Goal: Transaction & Acquisition: Purchase product/service

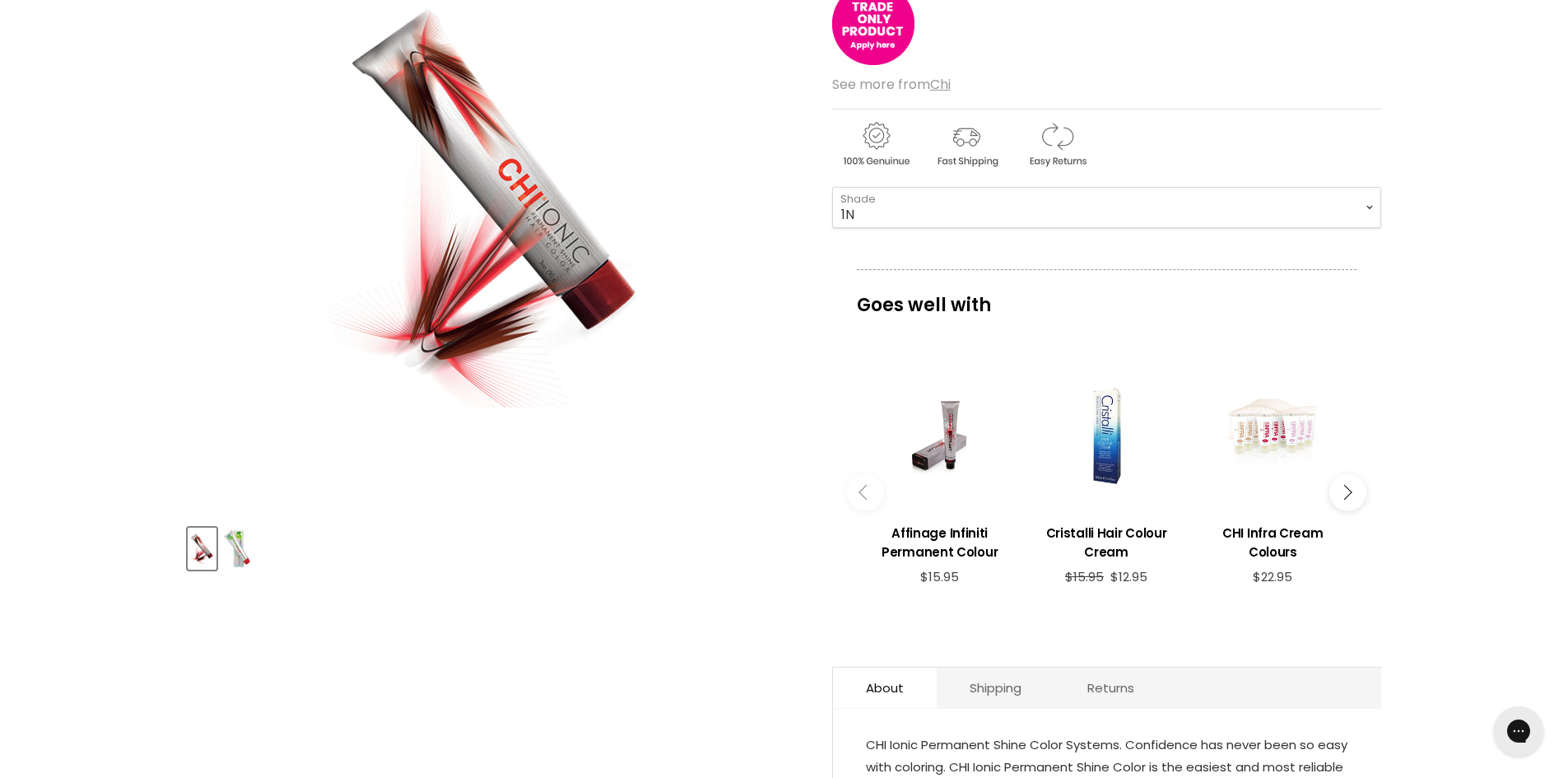
scroll to position [82, 0]
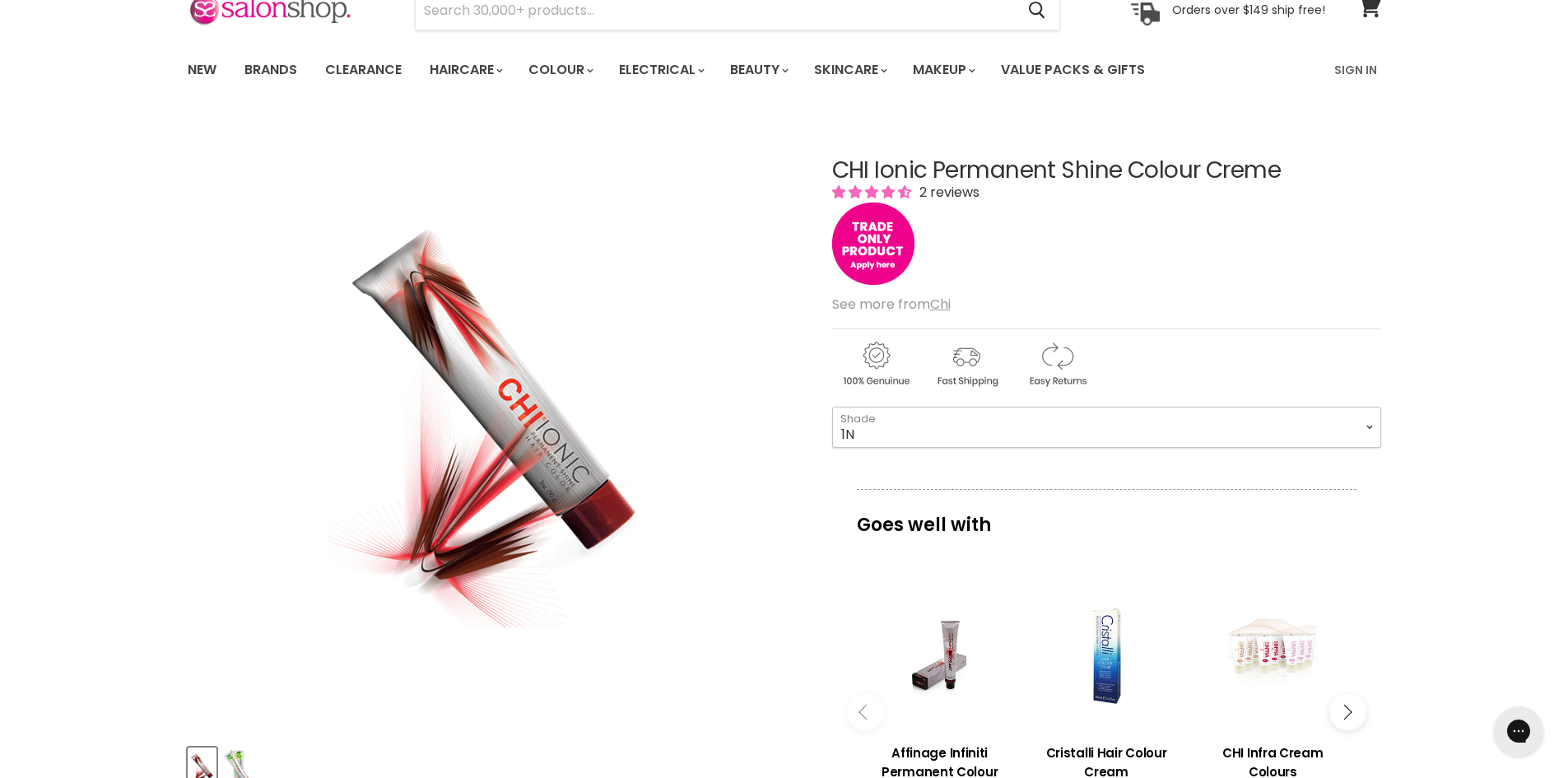
click at [1086, 432] on select "1N 4A 4N 4C 4CM 4RB 4RR 4RV 6AA 6B 8A 8AA 8B 8C 8CG" at bounding box center [1106, 427] width 549 height 41
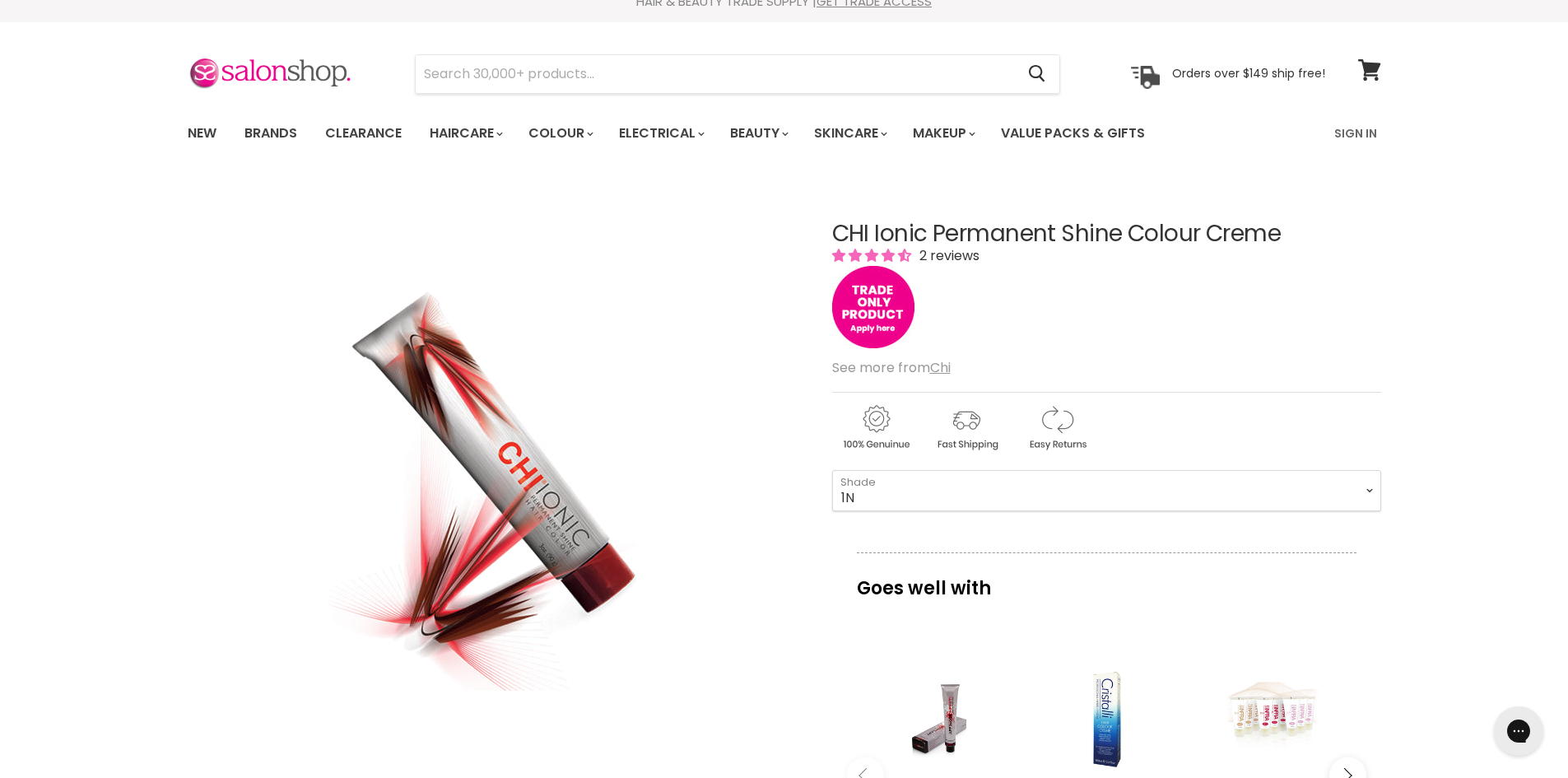
scroll to position [0, 0]
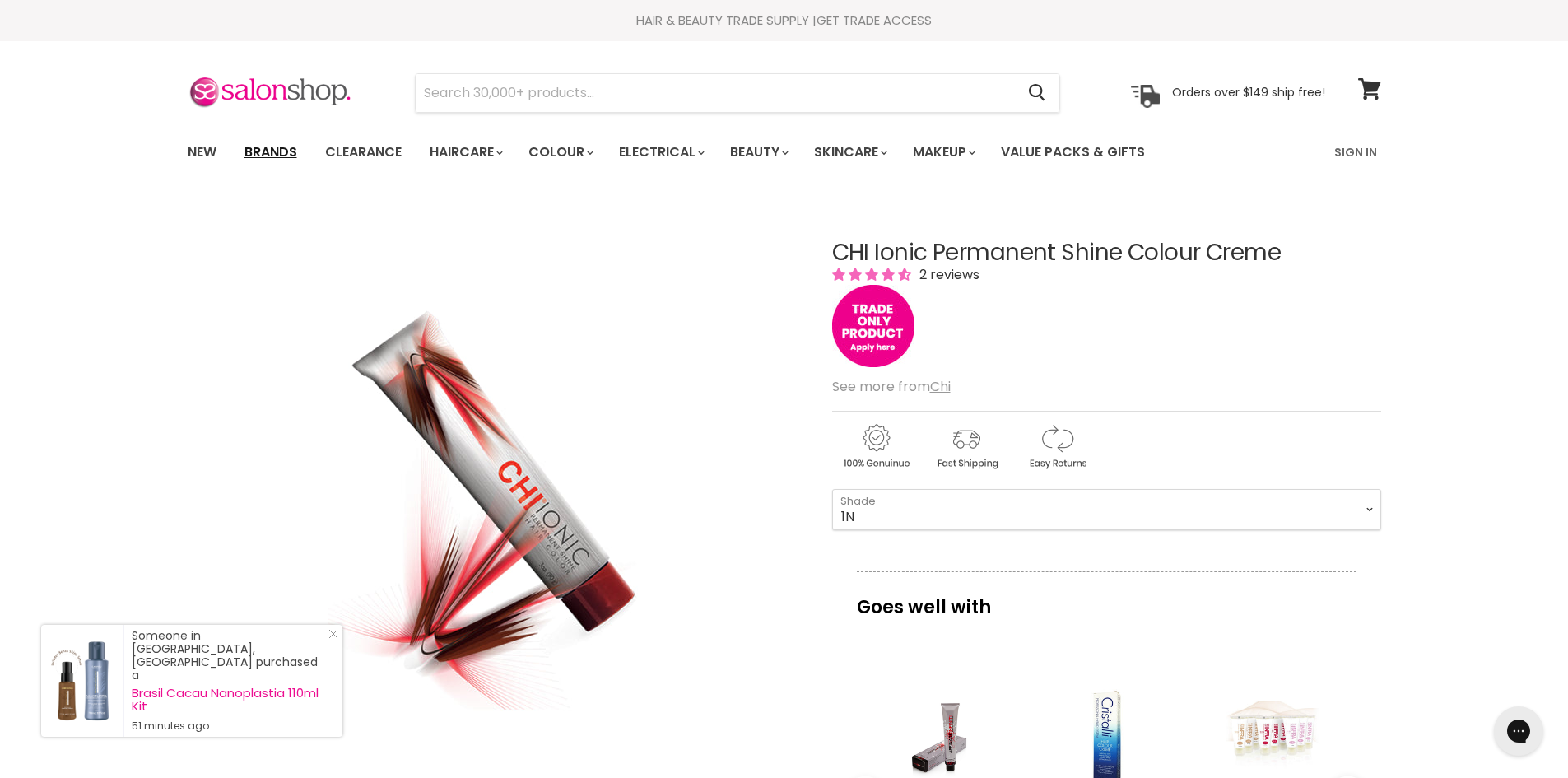
click at [275, 152] on link "Brands" at bounding box center [271, 153] width 78 height 35
